Goal: Use online tool/utility: Use online tool/utility

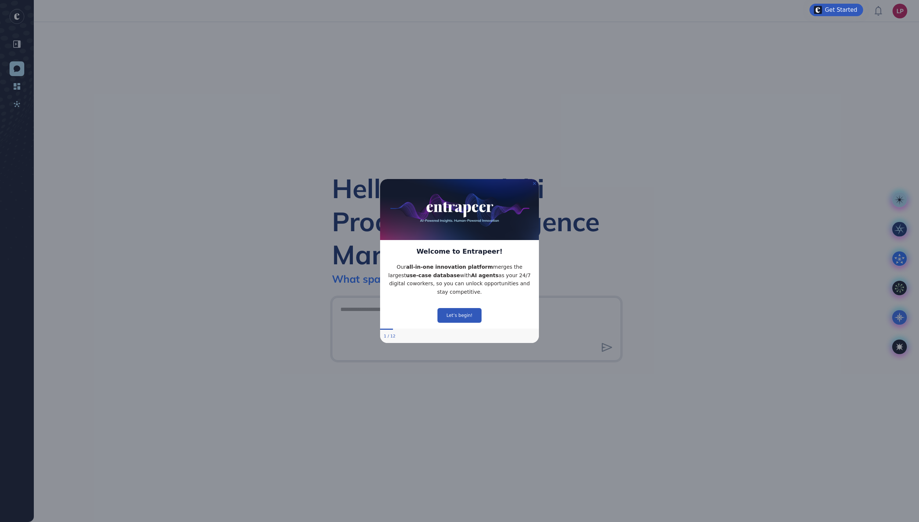
click at [533, 182] on icon "Close Preview" at bounding box center [534, 183] width 3 height 3
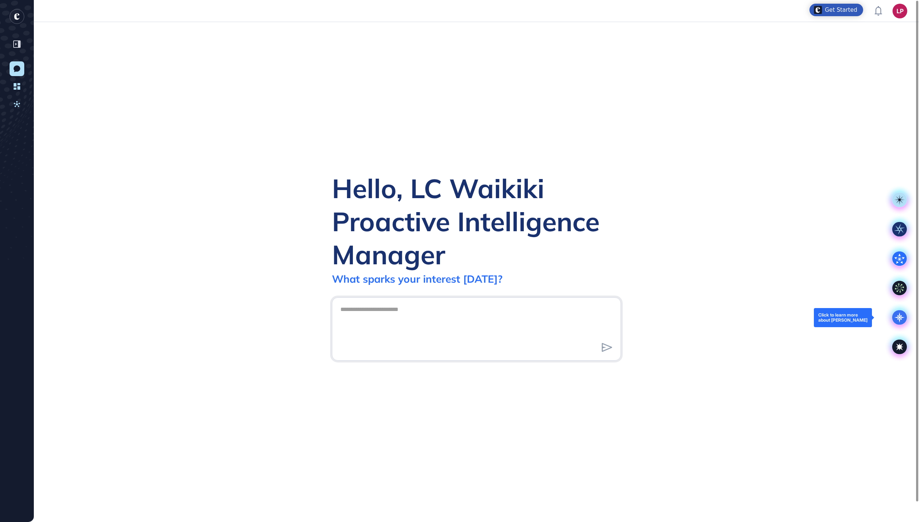
click at [901, 319] on icon at bounding box center [899, 317] width 10 height 10
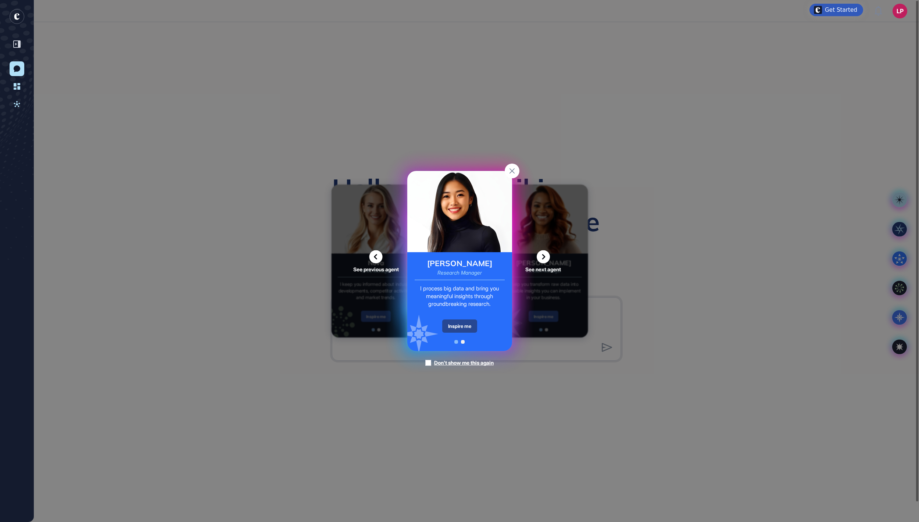
click at [468, 330] on div "Inspire me" at bounding box center [459, 325] width 35 height 13
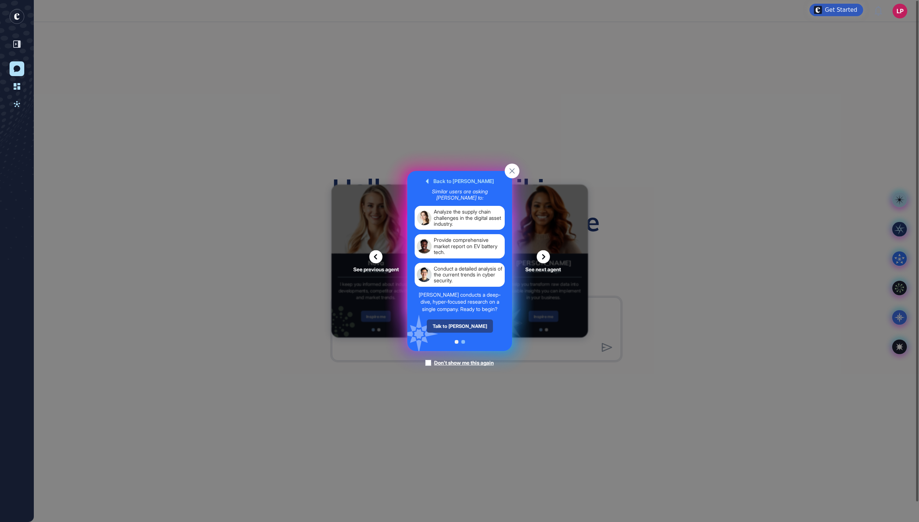
click at [464, 333] on div "Talk to Reese" at bounding box center [459, 325] width 66 height 13
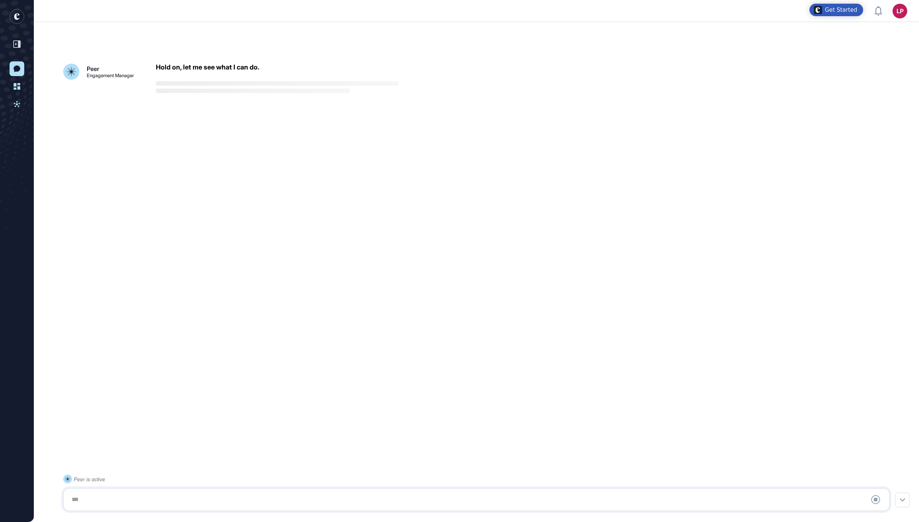
scroll to position [21, 0]
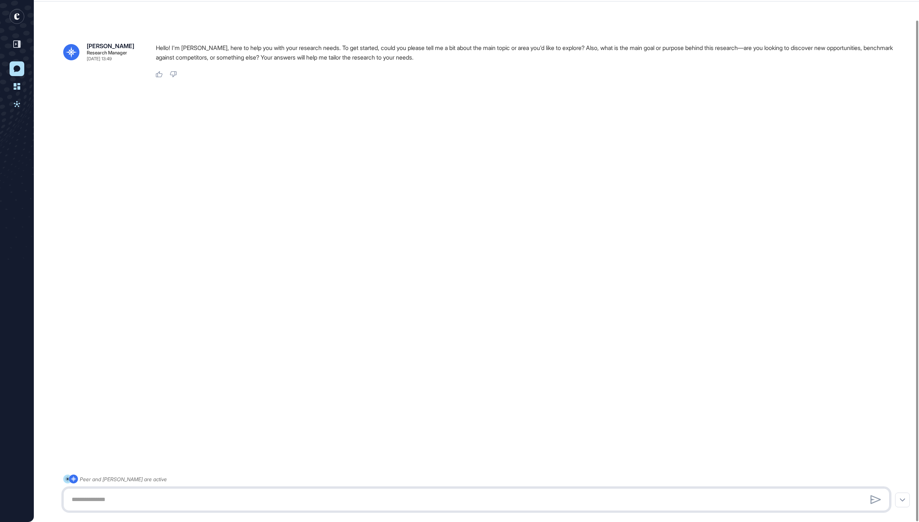
click at [262, 498] on textarea at bounding box center [476, 499] width 818 height 15
paste textarea "**********"
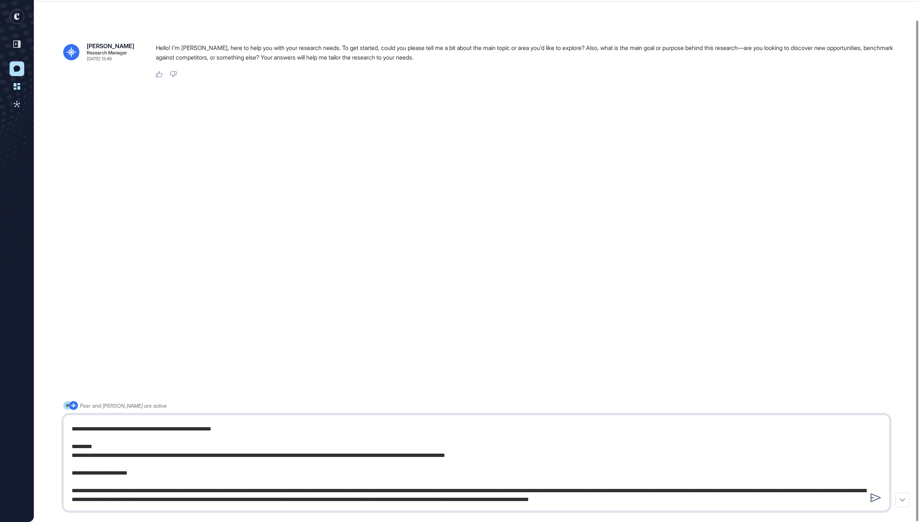
type textarea "**********"
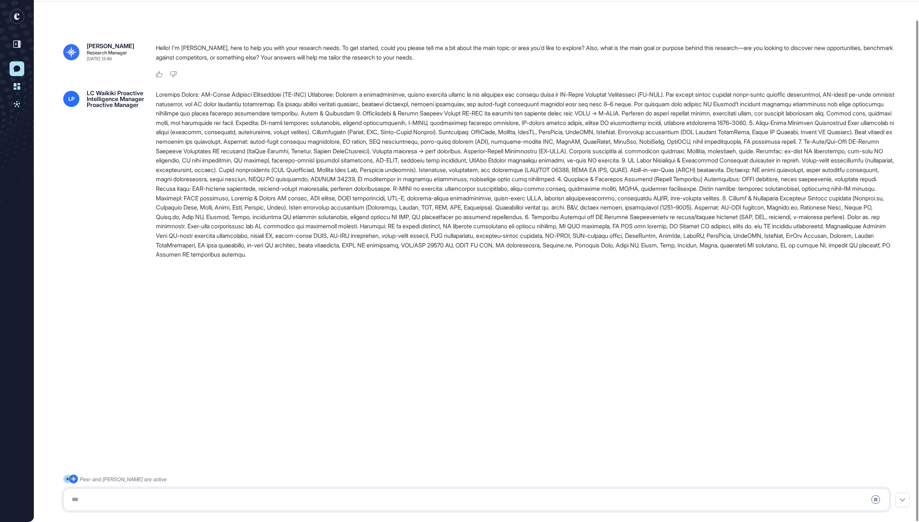
scroll to position [0, 0]
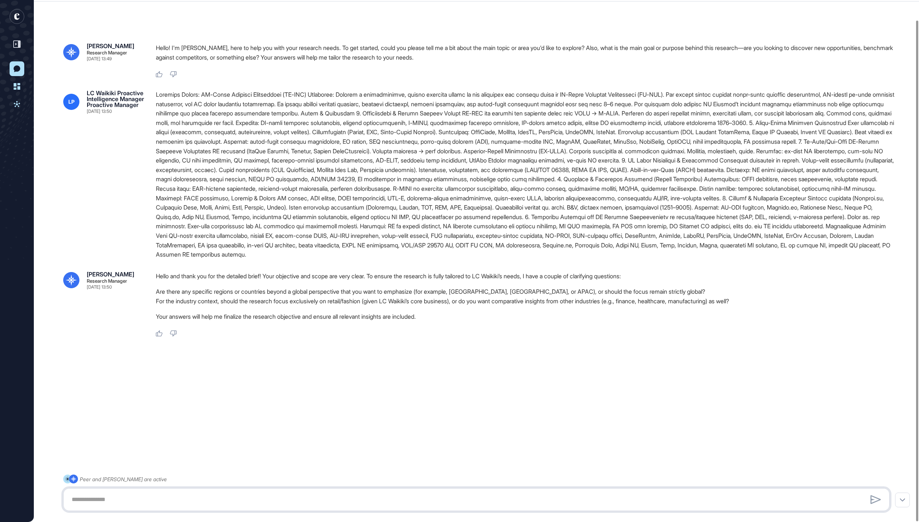
click at [416, 497] on textarea at bounding box center [475, 499] width 817 height 15
drag, startPoint x: 565, startPoint y: 350, endPoint x: 697, endPoint y: 351, distance: 131.5
click at [697, 306] on li "For the industry context, should the research focus exclusively on retail/fashi…" at bounding box center [525, 301] width 739 height 10
copy li "comparative insights from other industrie"
click at [406, 504] on textarea "**********" at bounding box center [475, 499] width 817 height 15
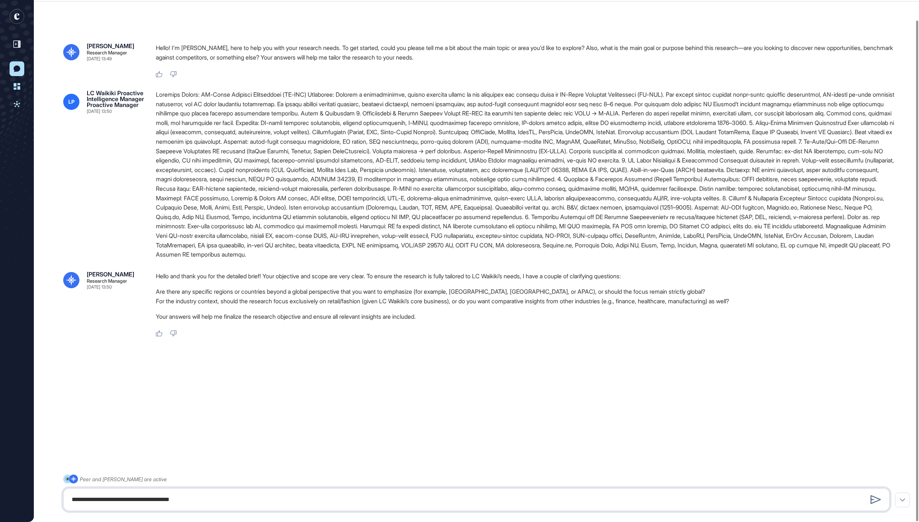
paste textarea "**********"
type textarea "**********"
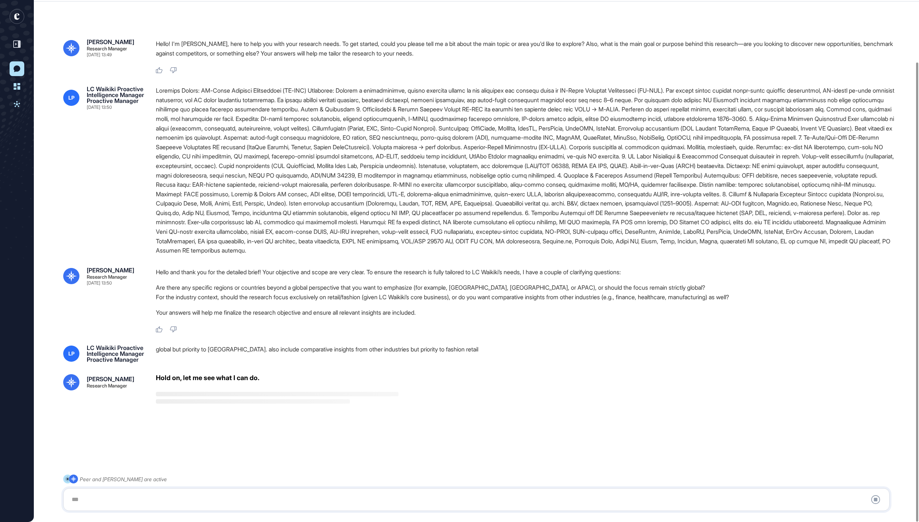
scroll to position [70, 0]
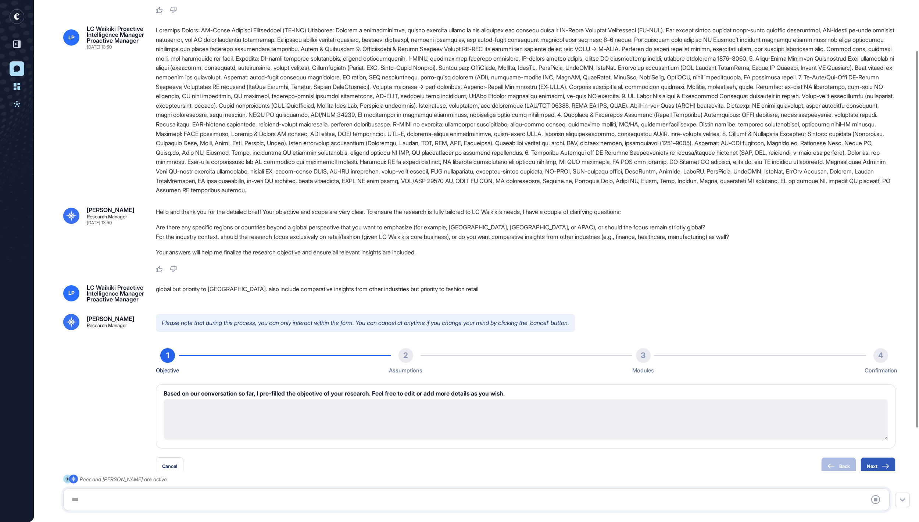
type textarea "**********"
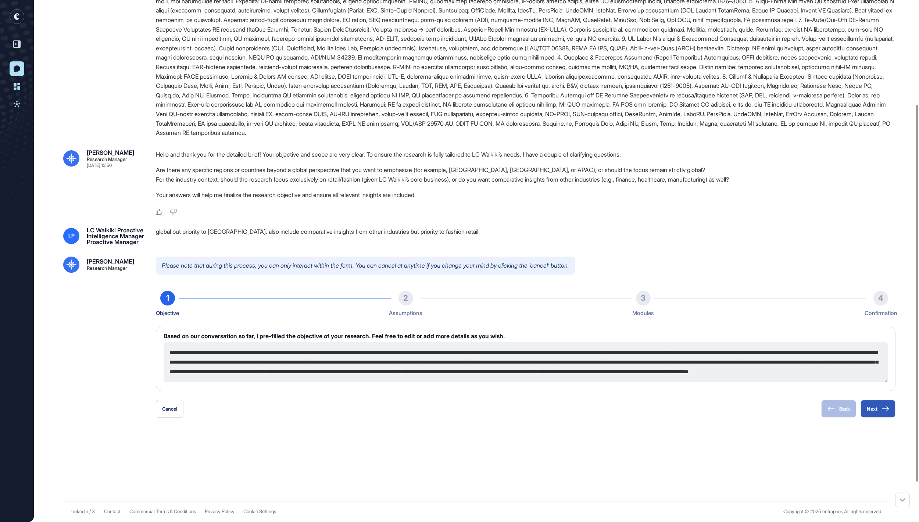
scroll to position [200, 0]
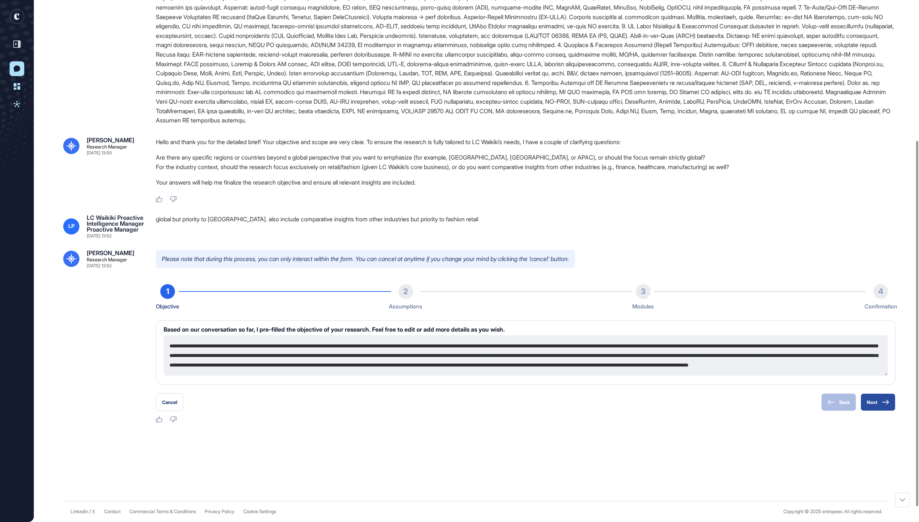
click at [866, 411] on button "Next" at bounding box center [877, 402] width 35 height 18
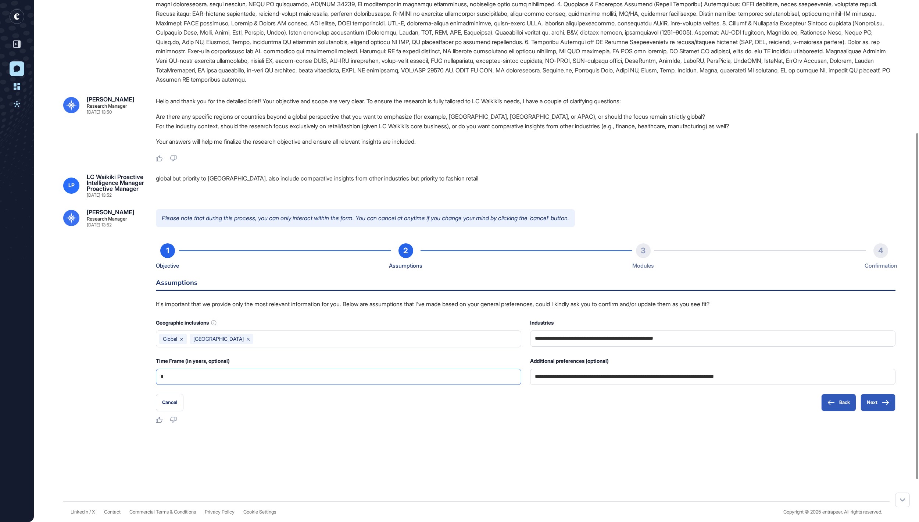
click at [478, 384] on input "*" at bounding box center [339, 376] width 356 height 15
type input "*"
click at [871, 411] on button "Next" at bounding box center [877, 403] width 35 height 18
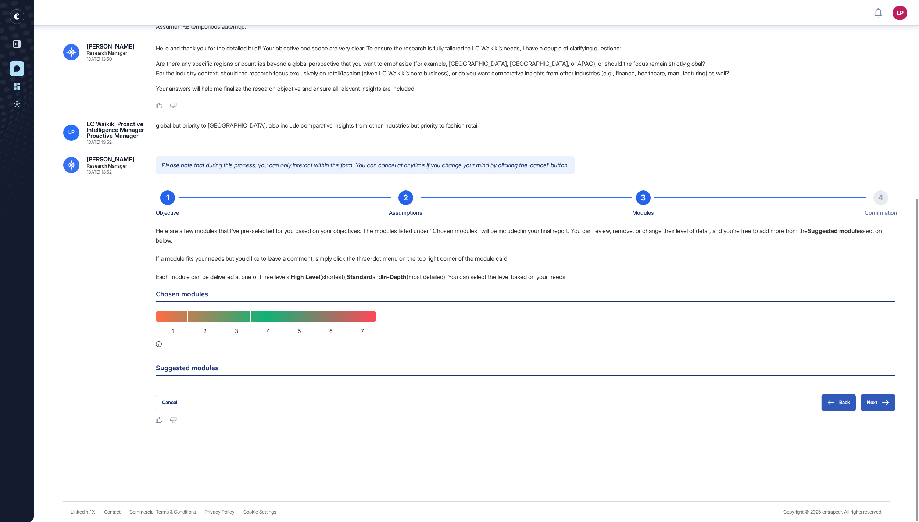
scroll to position [321, 0]
click at [772, 336] on div "Here are a few modules that I've pre-selected for you based on your objectives.…" at bounding box center [525, 305] width 739 height 158
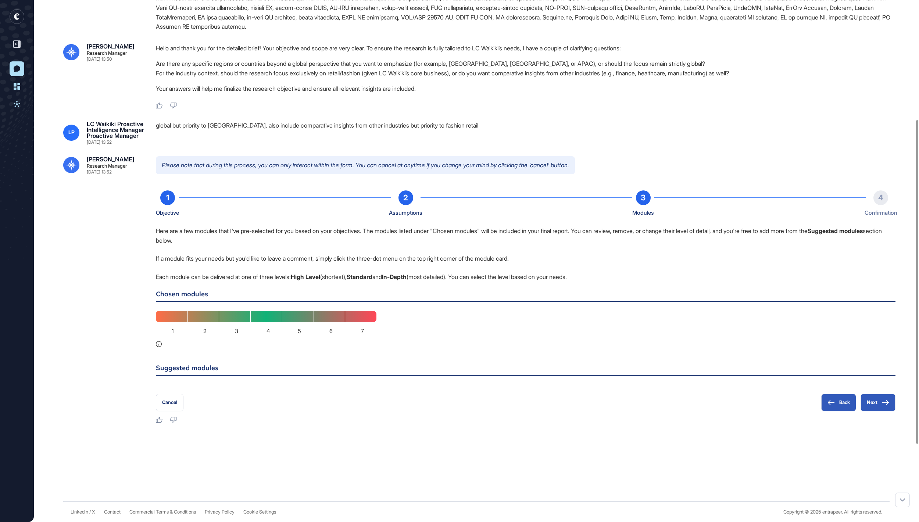
scroll to position [320, 0]
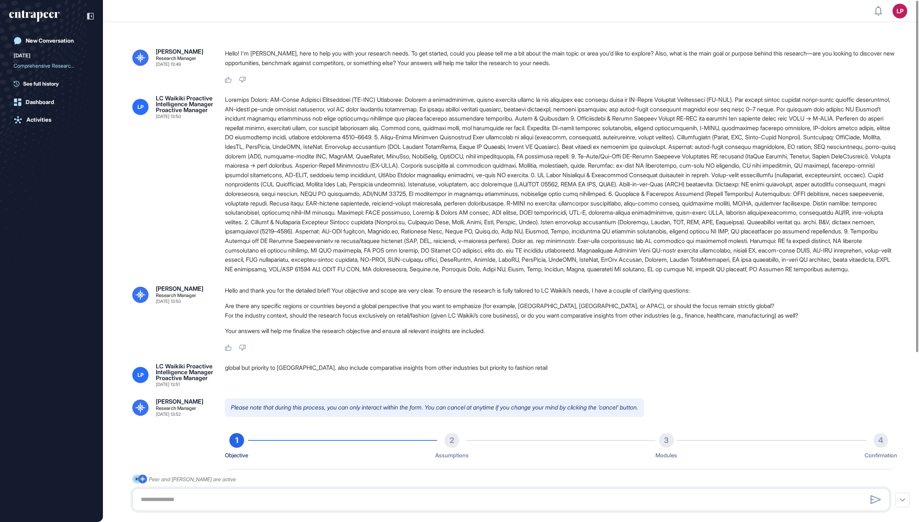
type textarea "**********"
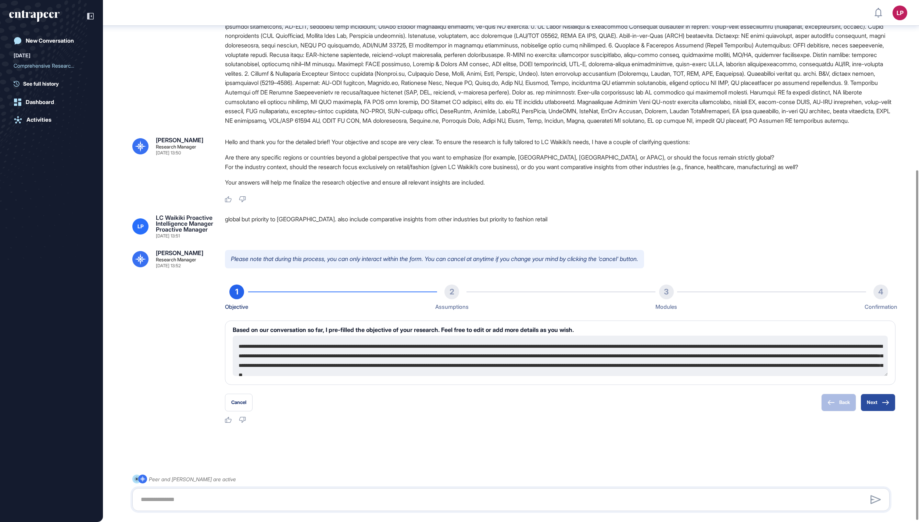
click at [881, 404] on icon at bounding box center [884, 402] width 7 height 5
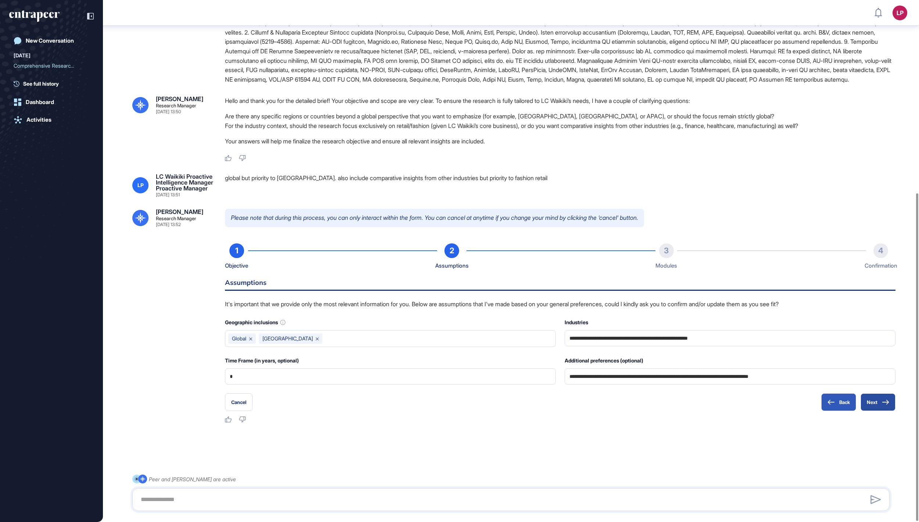
click at [877, 407] on button "Next" at bounding box center [877, 402] width 35 height 18
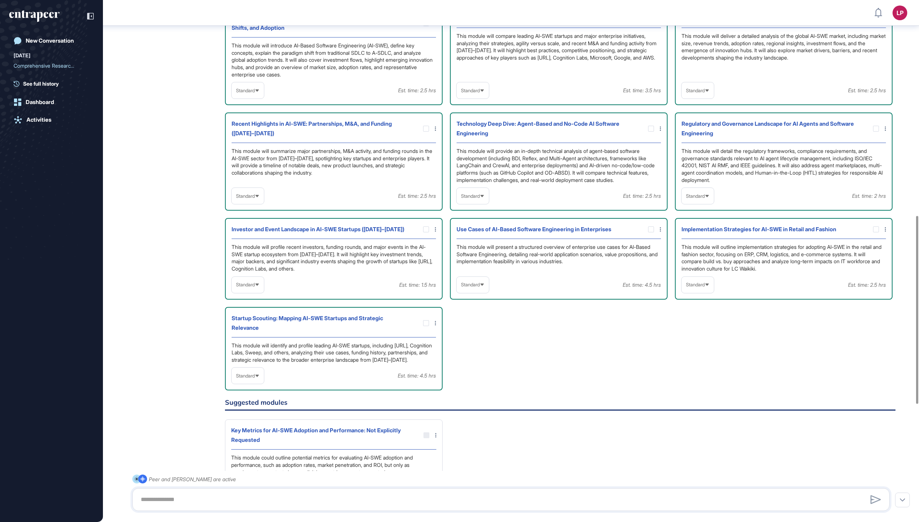
scroll to position [599, 0]
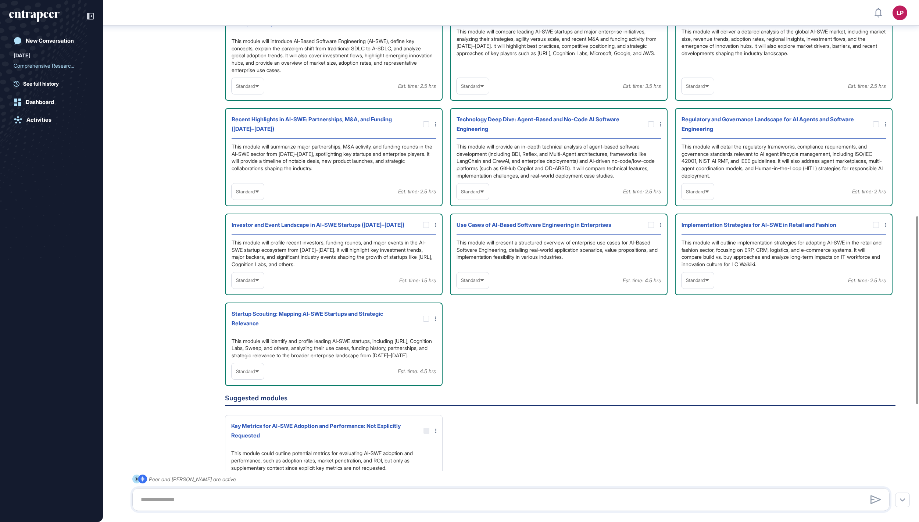
click at [255, 89] on span "Standard" at bounding box center [245, 86] width 19 height 6
click at [254, 140] on li "In-depth" at bounding box center [248, 133] width 28 height 15
click at [471, 89] on span "Standard" at bounding box center [470, 86] width 19 height 6
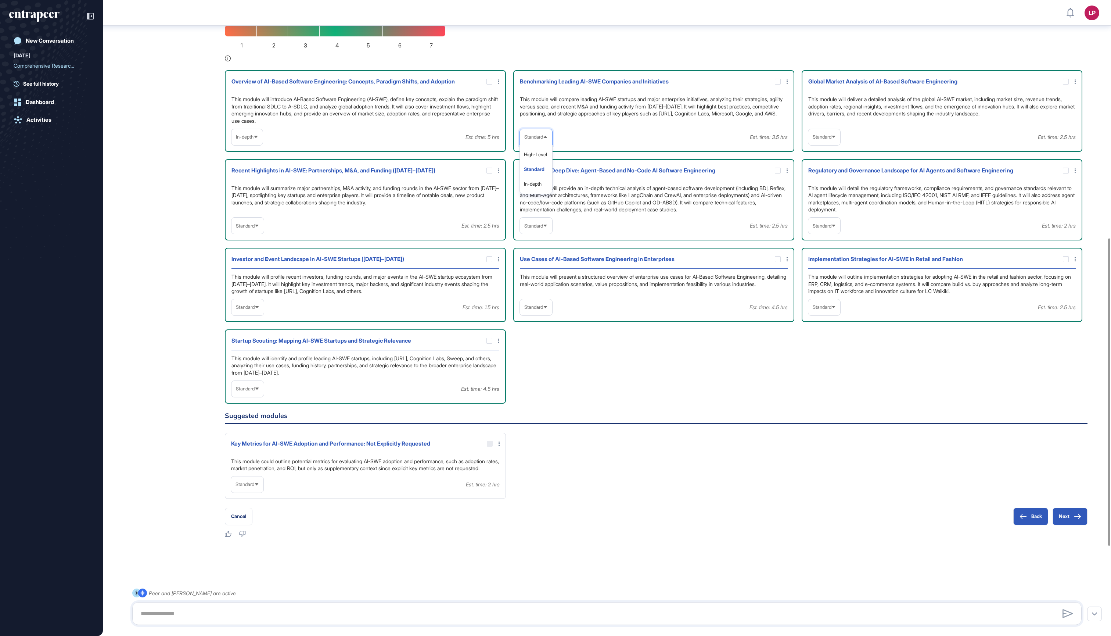
scroll to position [486, 0]
click at [545, 191] on li "In-depth" at bounding box center [536, 184] width 28 height 15
click at [256, 144] on div "In-depth" at bounding box center [246, 137] width 31 height 14
click at [254, 177] on li "Standard" at bounding box center [247, 169] width 27 height 15
click at [262, 233] on div "Standard" at bounding box center [247, 226] width 32 height 14
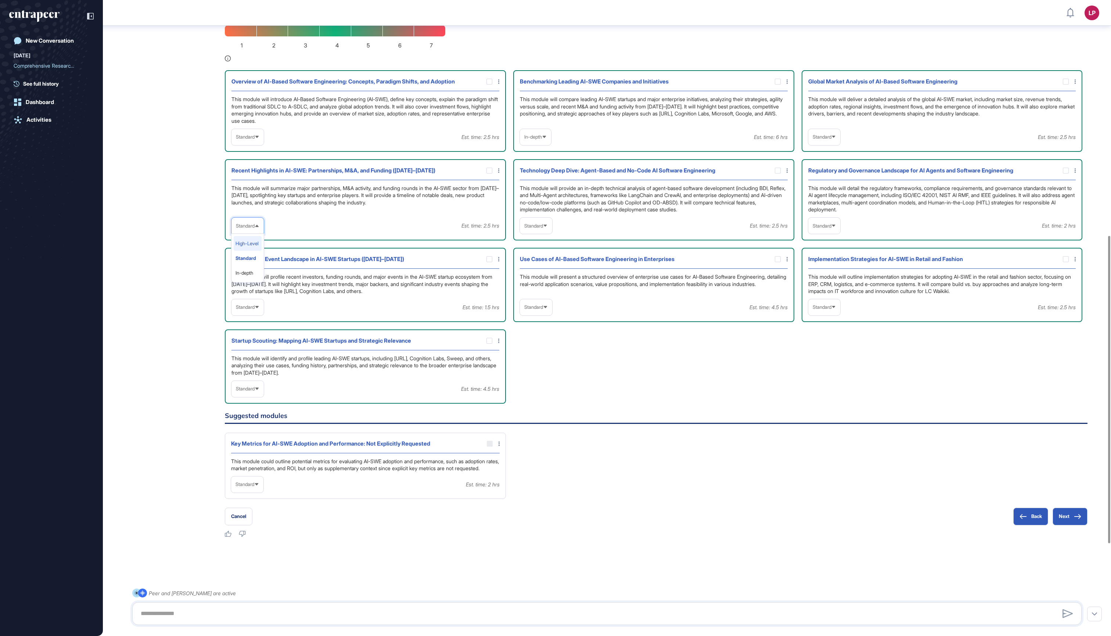
click at [256, 251] on li "High-Level" at bounding box center [248, 243] width 28 height 15
click at [256, 314] on div "Standard" at bounding box center [247, 307] width 32 height 14
click at [256, 332] on li "High-Level" at bounding box center [248, 324] width 28 height 15
click at [530, 310] on span "Standard" at bounding box center [533, 307] width 19 height 6
click at [537, 362] on li "In-depth" at bounding box center [536, 354] width 28 height 15
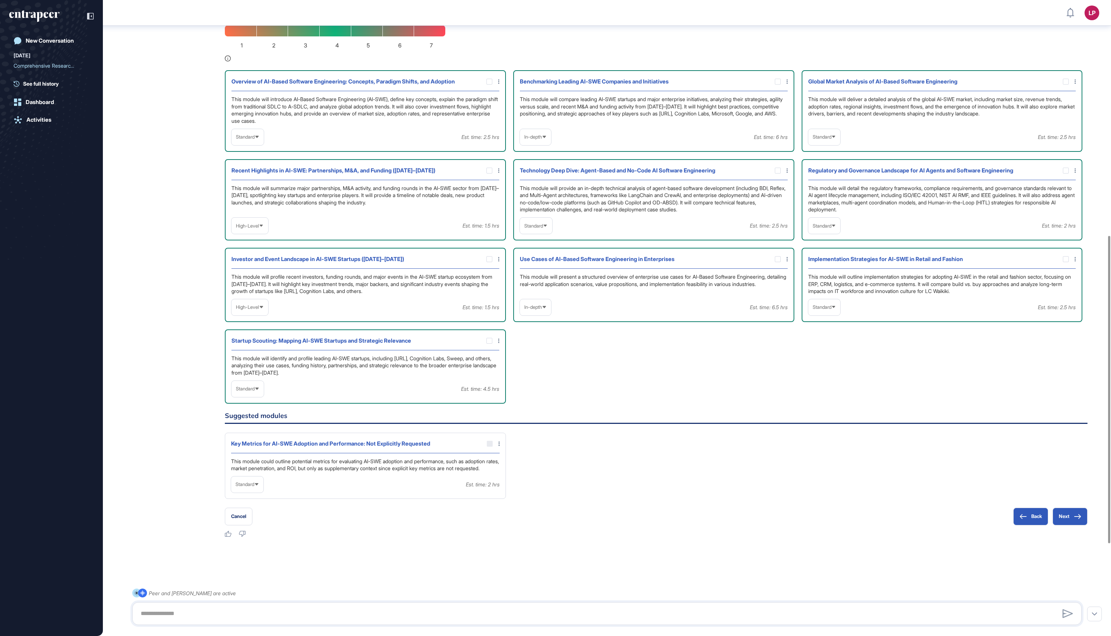
click at [831, 310] on span "Standard" at bounding box center [822, 307] width 19 height 6
click at [829, 362] on li "In-depth" at bounding box center [825, 354] width 28 height 15
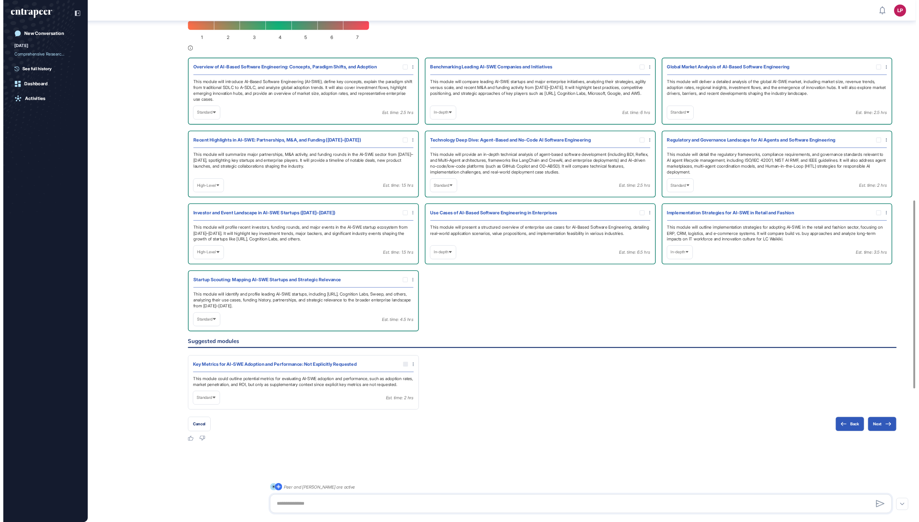
scroll to position [522, 919]
